Goal: Check status

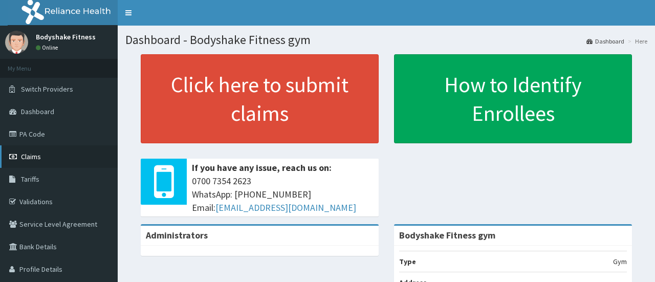
click at [32, 159] on span "Claims" at bounding box center [31, 156] width 20 height 9
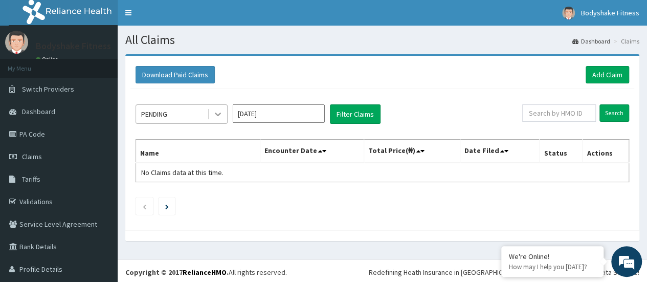
click at [223, 115] on div at bounding box center [218, 114] width 18 height 18
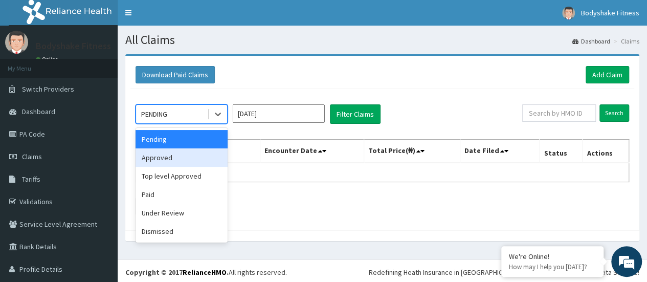
click at [180, 156] on div "Approved" at bounding box center [182, 157] width 92 height 18
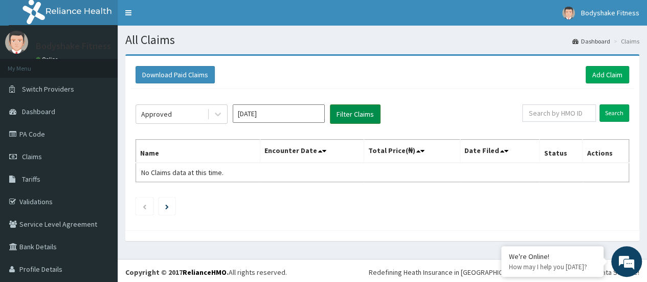
click at [353, 115] on button "Filter Claims" at bounding box center [355, 113] width 51 height 19
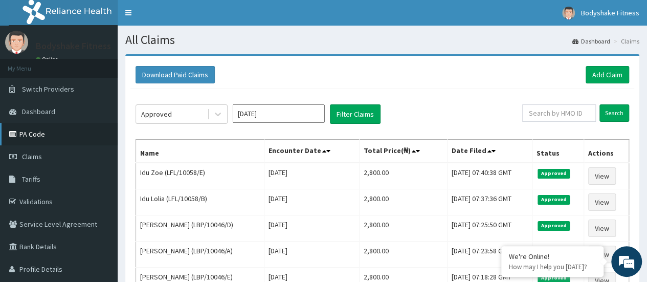
click at [31, 132] on link "PA Code" at bounding box center [59, 134] width 118 height 22
